Goal: Information Seeking & Learning: Learn about a topic

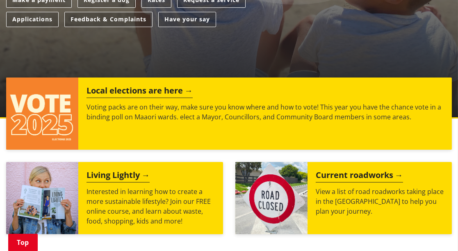
scroll to position [269, 0]
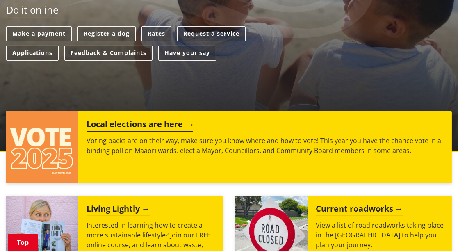
click at [127, 119] on h2 "Local elections are here" at bounding box center [140, 125] width 106 height 12
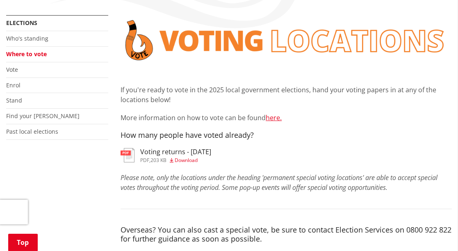
scroll to position [189, 0]
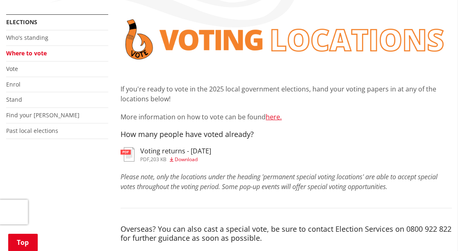
click at [182, 156] on span "Download" at bounding box center [186, 159] width 23 height 7
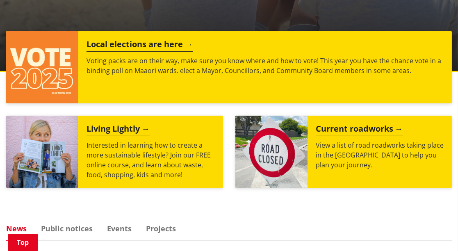
scroll to position [345, 0]
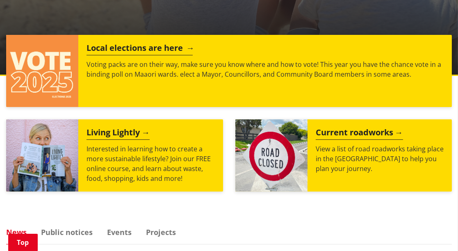
click at [121, 43] on h2 "Local elections are here" at bounding box center [140, 49] width 106 height 12
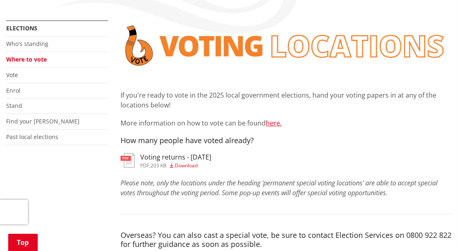
scroll to position [194, 0]
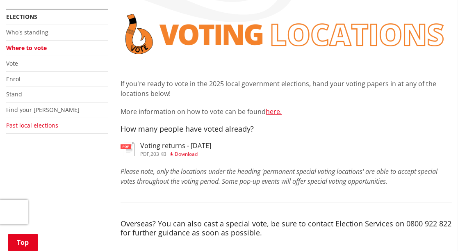
click at [24, 121] on link "Past local elections" at bounding box center [32, 125] width 52 height 8
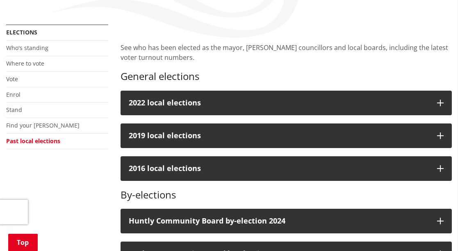
scroll to position [180, 0]
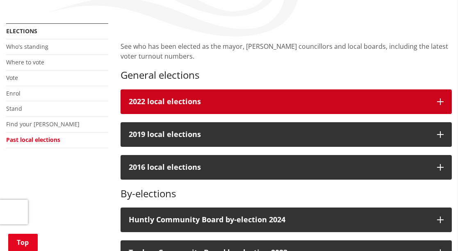
click at [441, 98] on icon "button" at bounding box center [440, 101] width 7 height 7
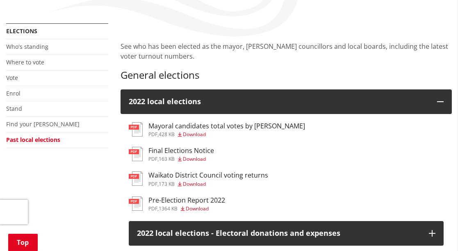
click at [203, 171] on h3 "Waikato District Council voting returns" at bounding box center [209, 175] width 120 height 8
